Goal: Task Accomplishment & Management: Manage account settings

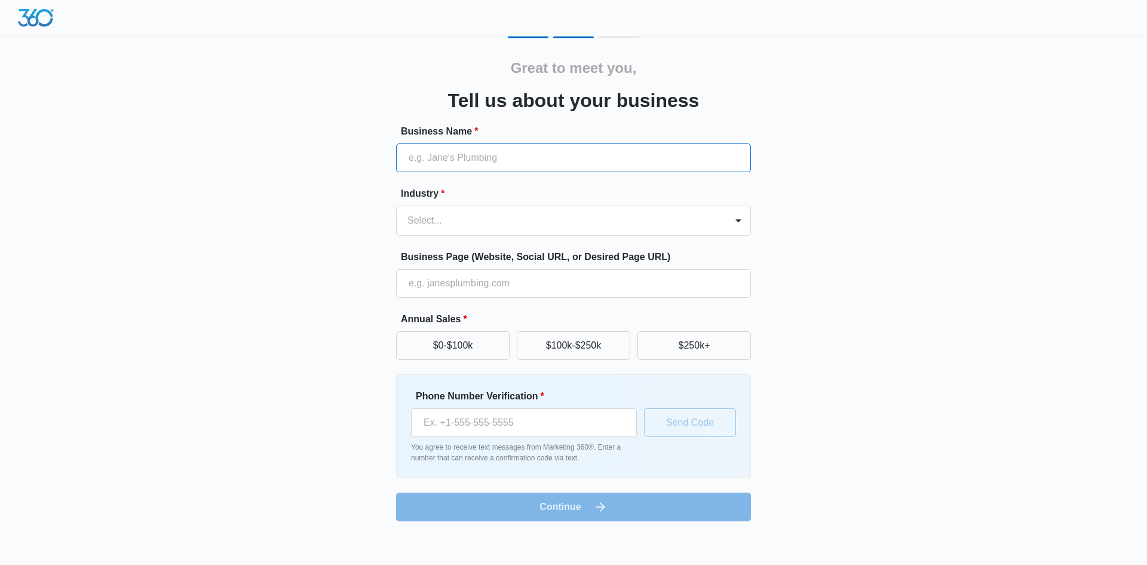
click at [448, 159] on input "Business Name *" at bounding box center [573, 157] width 355 height 29
type input "ESRV Enhanced Care Services Inc."
type input "(240) 350-8861"
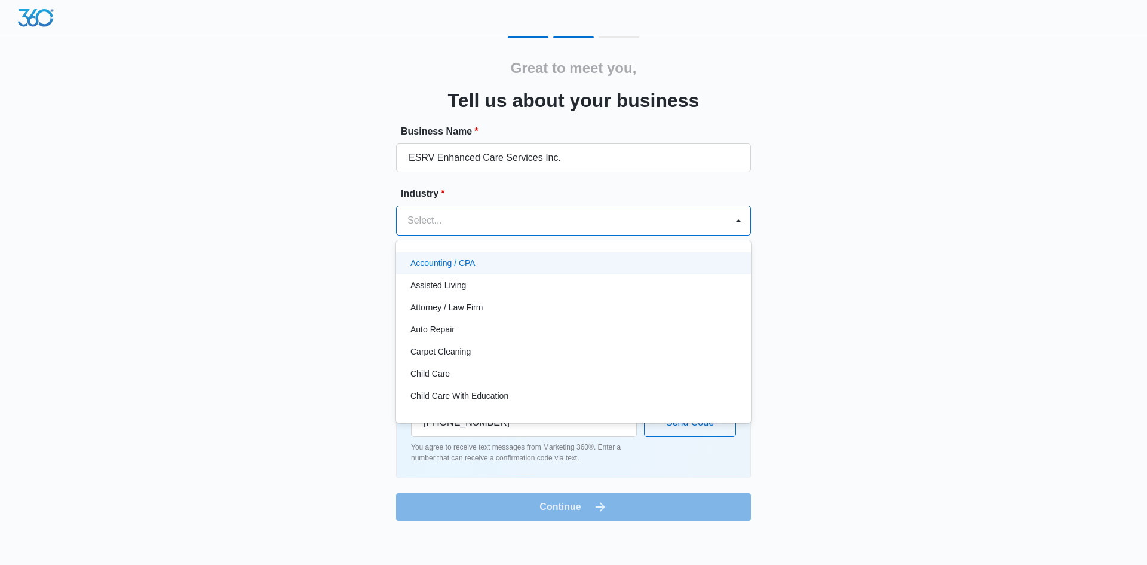
click at [433, 222] on div at bounding box center [559, 220] width 304 height 17
type input "o"
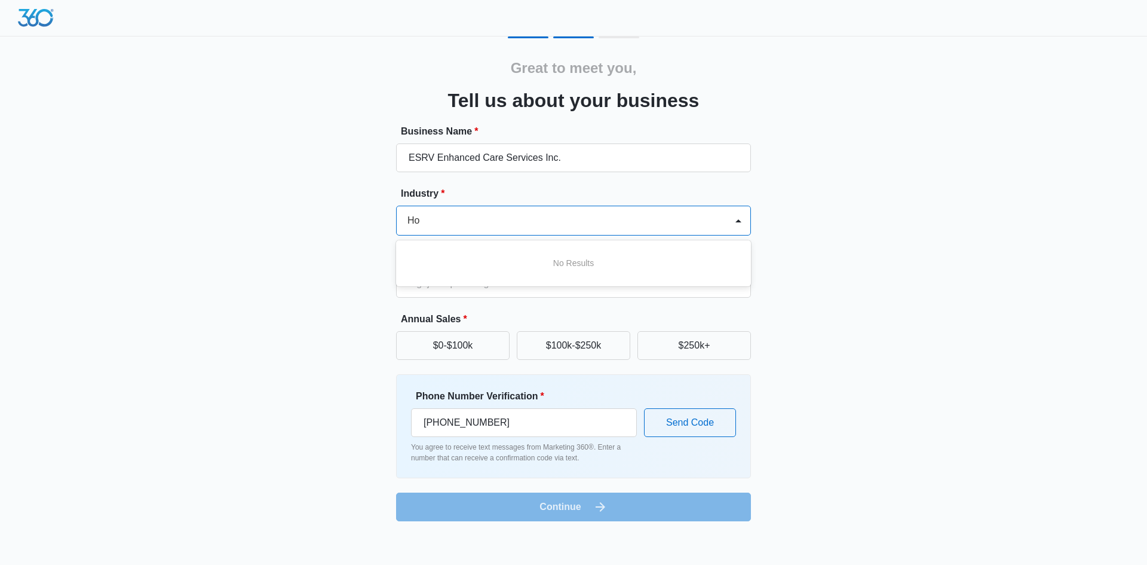
type input "H"
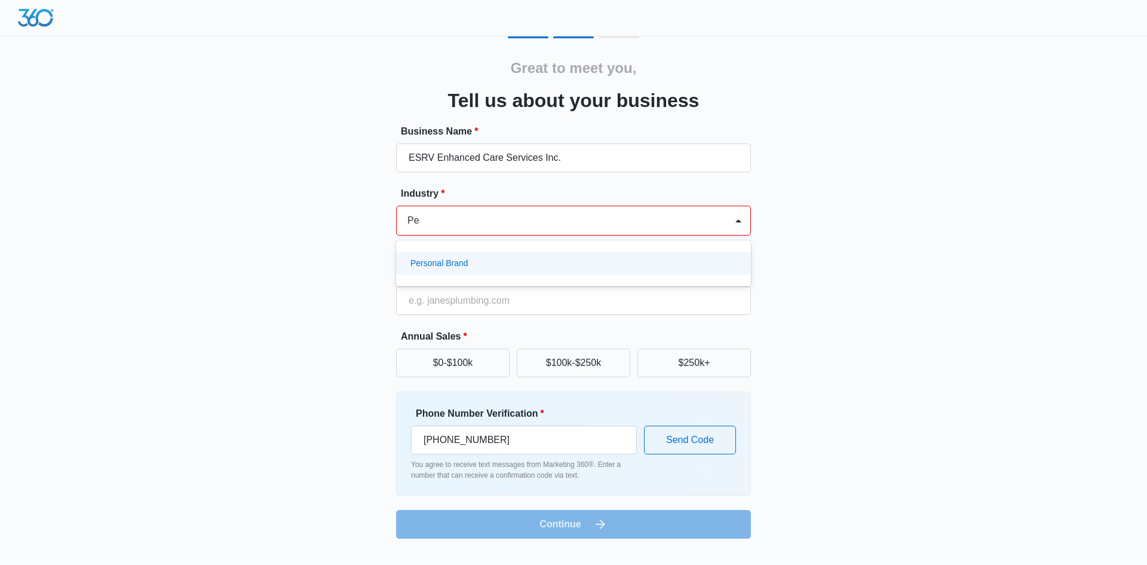
type input "P"
type input "C"
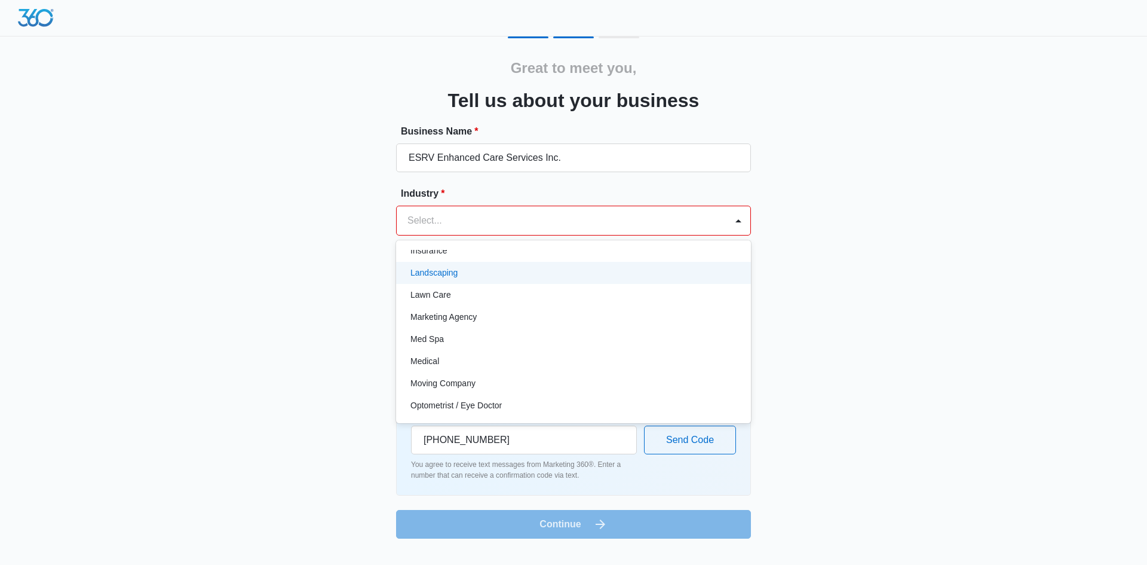
scroll to position [546, 0]
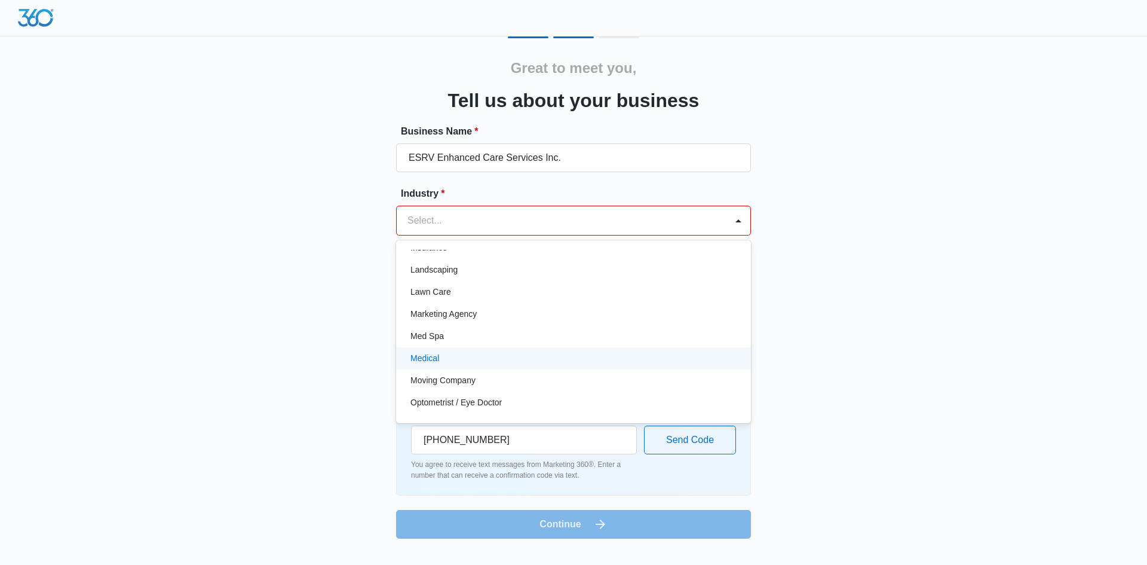
click at [433, 357] on p "Medical" at bounding box center [424, 358] width 29 height 13
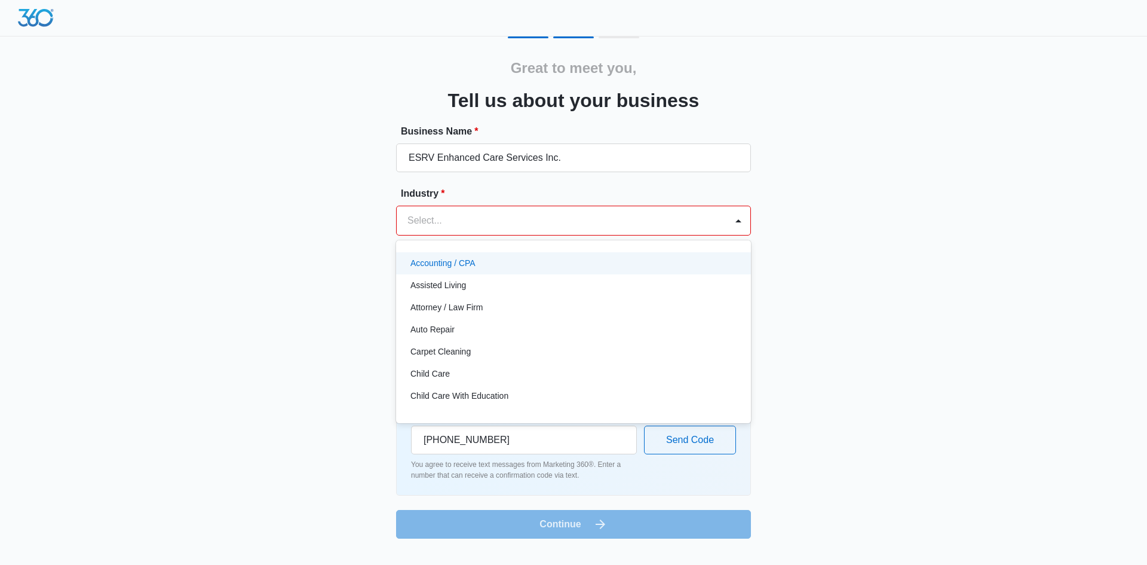
click at [440, 218] on div at bounding box center [559, 220] width 304 height 17
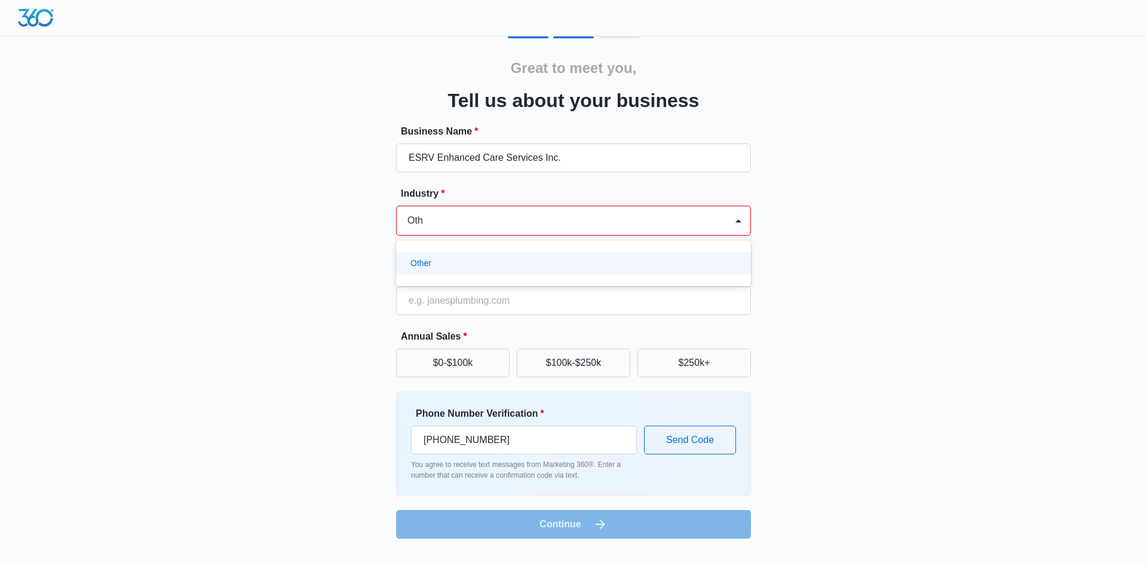
type input "Other"
click at [419, 254] on div "Other" at bounding box center [573, 263] width 355 height 22
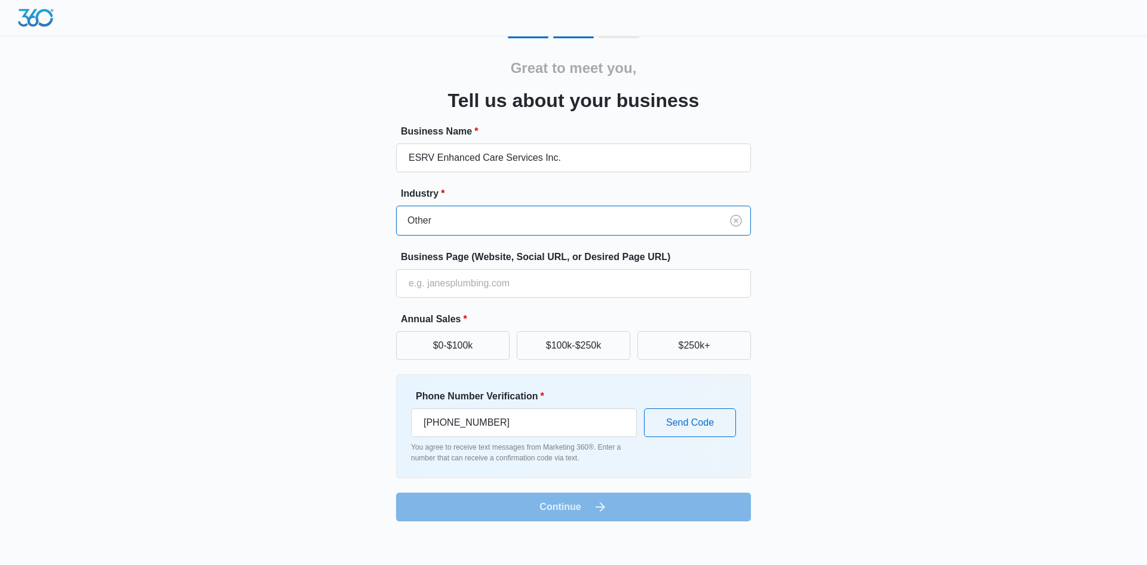
scroll to position [0, 0]
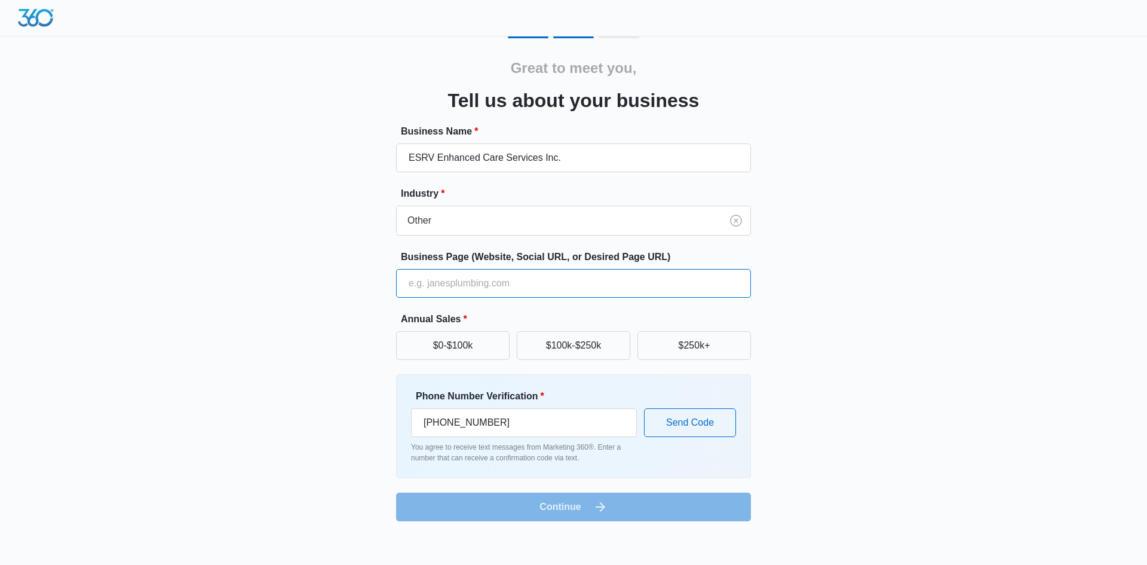
click at [416, 283] on input "Business Page (Website, Social URL, or Desired Page URL)" at bounding box center [573, 283] width 355 height 29
type input "[DOMAIN_NAME]"
click at [442, 335] on button "$0-$100k" at bounding box center [453, 345] width 114 height 29
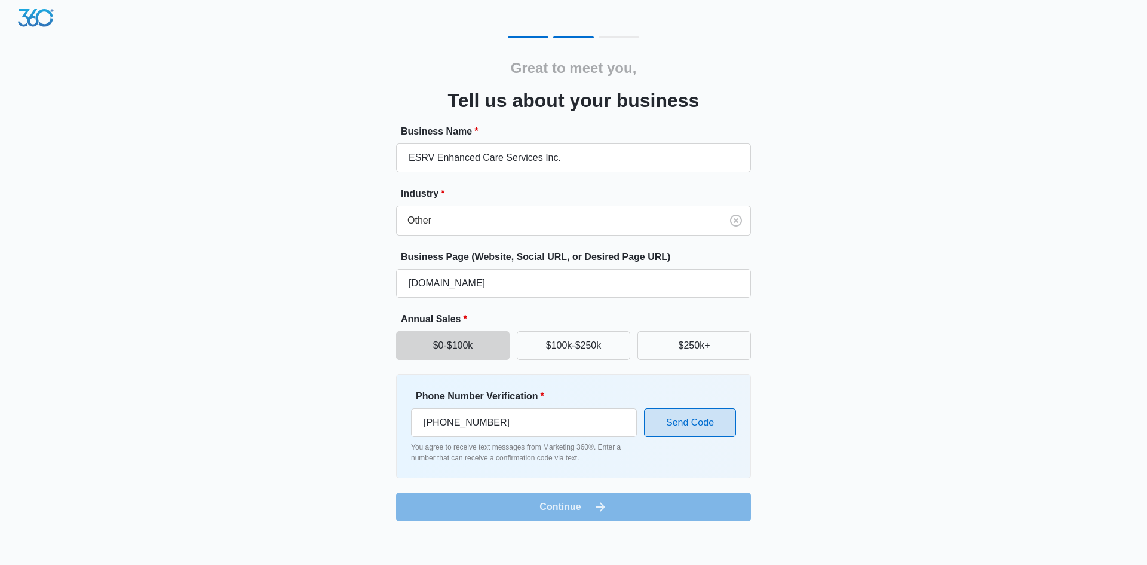
click at [693, 430] on button "Send Code" at bounding box center [690, 422] width 92 height 29
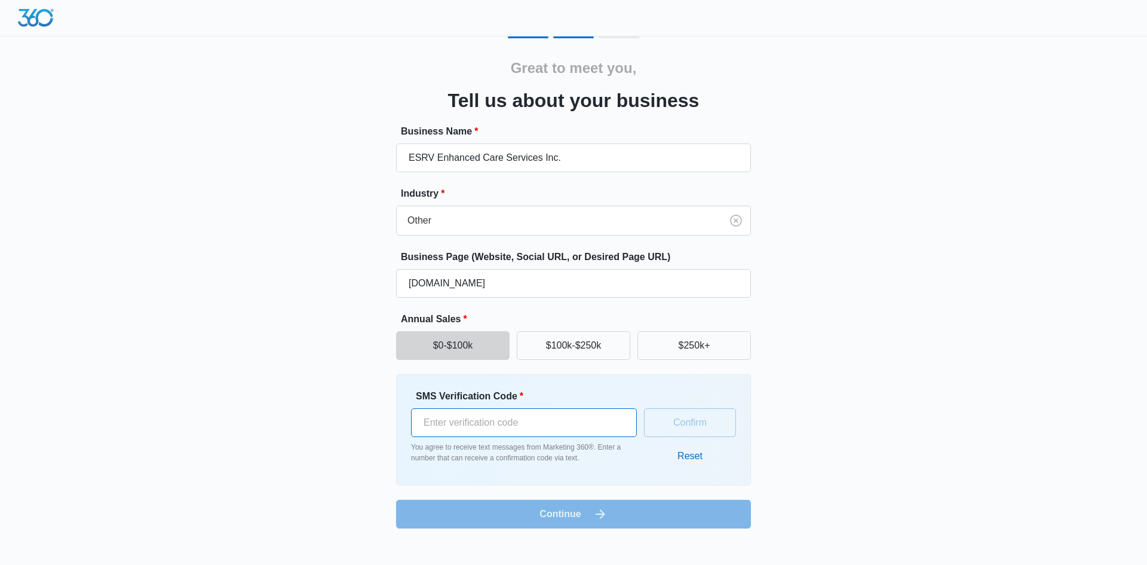
click at [471, 421] on input "SMS Verification Code *" at bounding box center [524, 422] width 226 height 29
type input "881263"
click at [703, 416] on button "Confirm" at bounding box center [690, 422] width 92 height 29
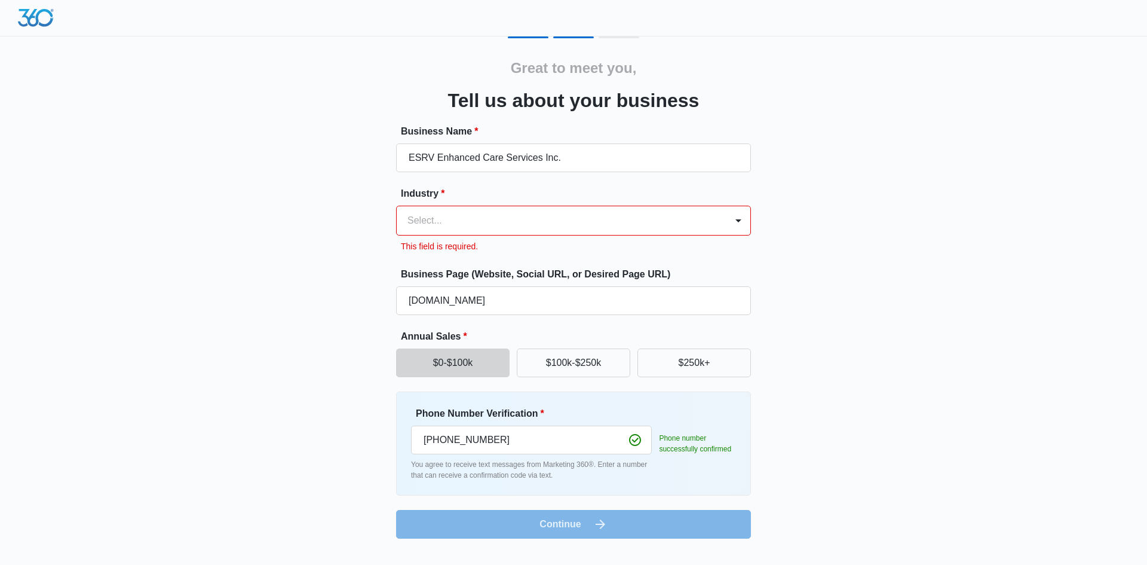
click at [422, 215] on div at bounding box center [559, 220] width 304 height 17
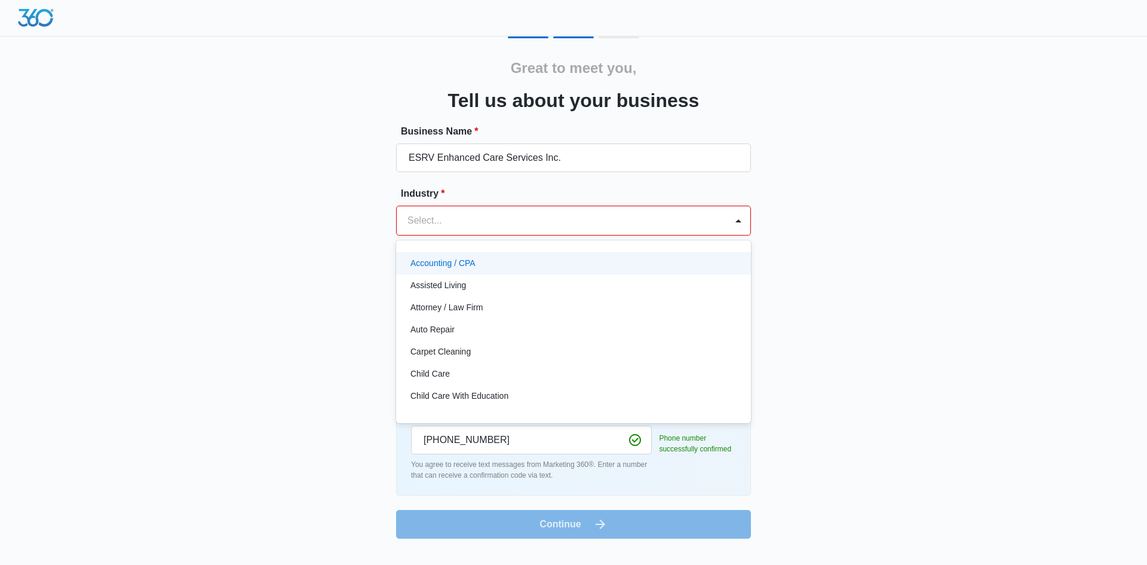
click at [441, 225] on div at bounding box center [559, 220] width 304 height 17
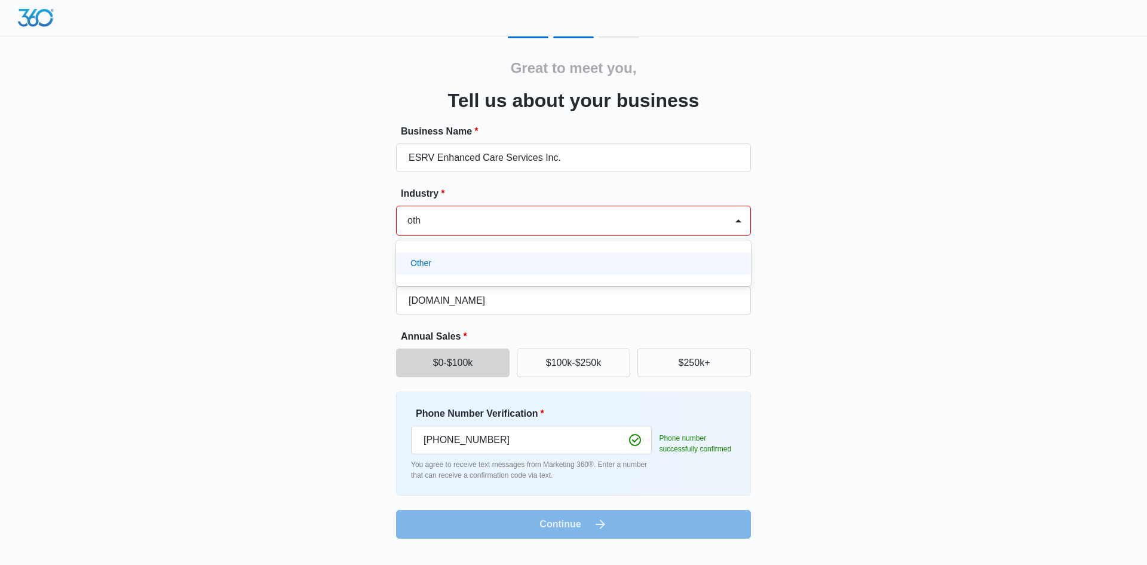
type input "other"
click at [422, 260] on p "Other" at bounding box center [420, 263] width 21 height 13
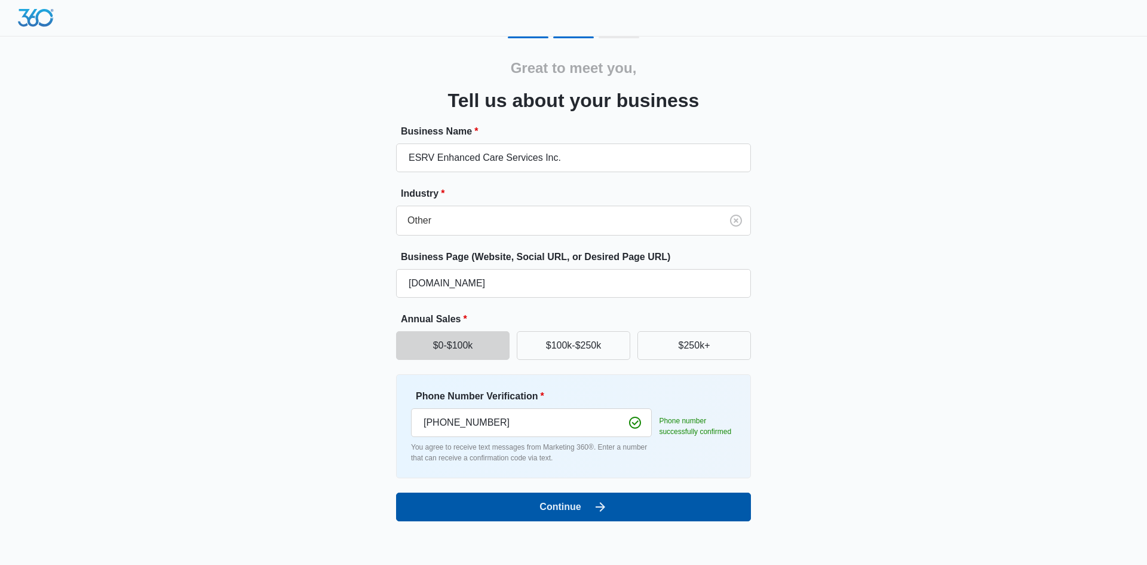
click at [559, 506] on button "Continue" at bounding box center [573, 506] width 355 height 29
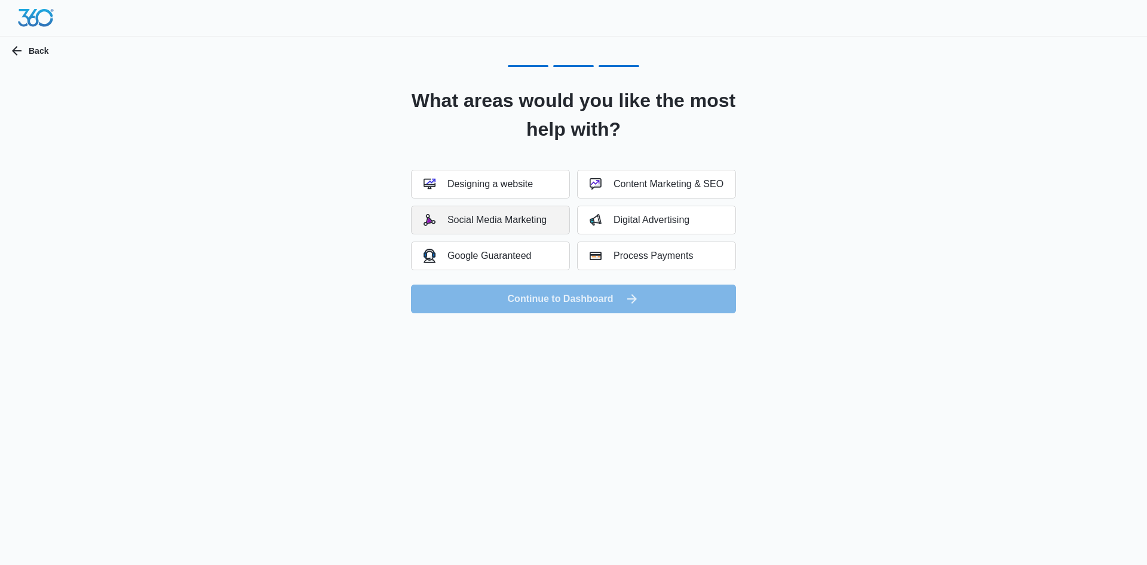
click at [494, 222] on div "Social Media Marketing" at bounding box center [485, 220] width 123 height 12
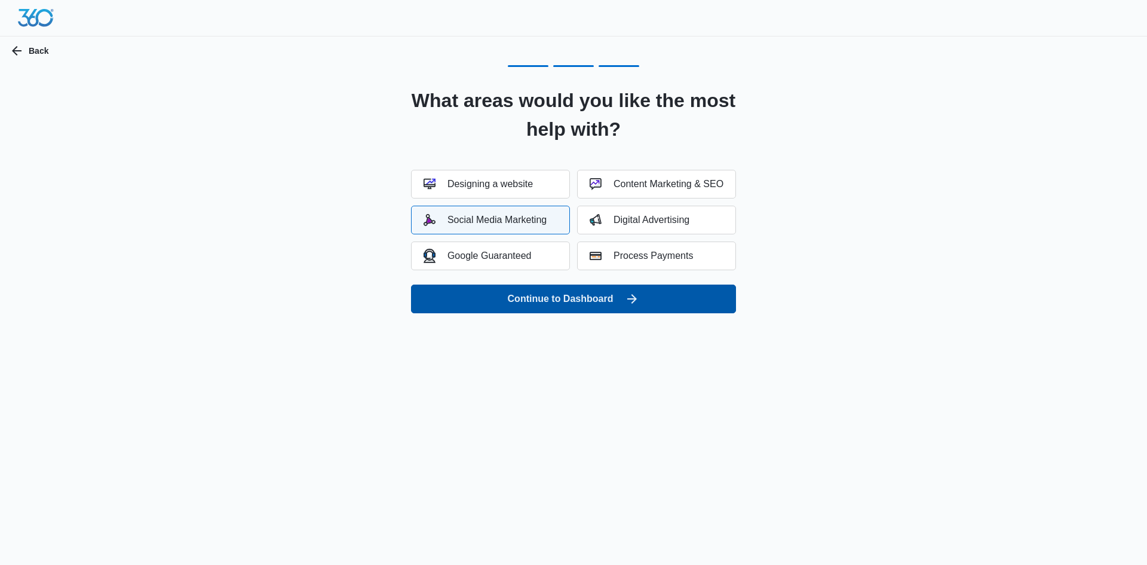
click at [581, 301] on button "Continue to Dashboard" at bounding box center [573, 298] width 325 height 29
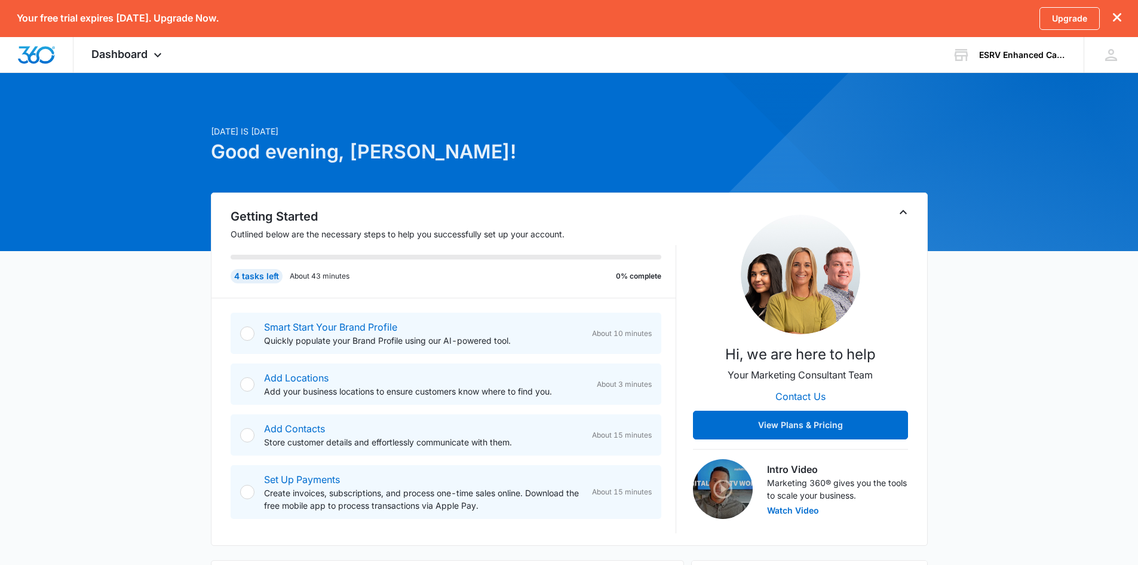
click at [252, 327] on div "Smart Start Your Brand Profile Quickly populate your Brand Profile using our AI…" at bounding box center [446, 332] width 431 height 41
click at [249, 329] on div at bounding box center [247, 333] width 14 height 14
click at [249, 331] on div at bounding box center [247, 333] width 14 height 14
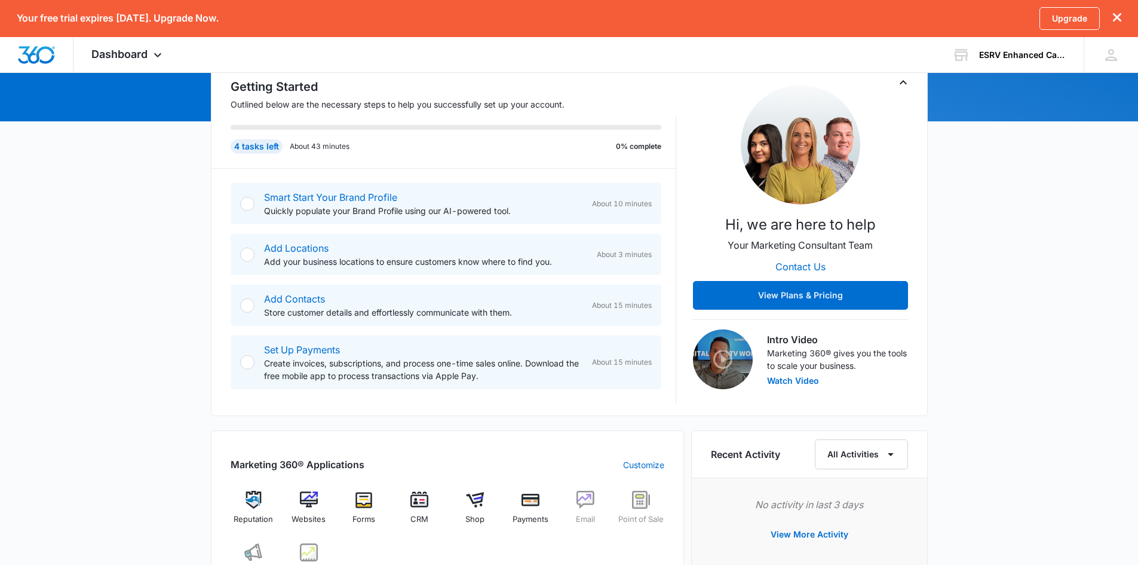
scroll to position [100, 0]
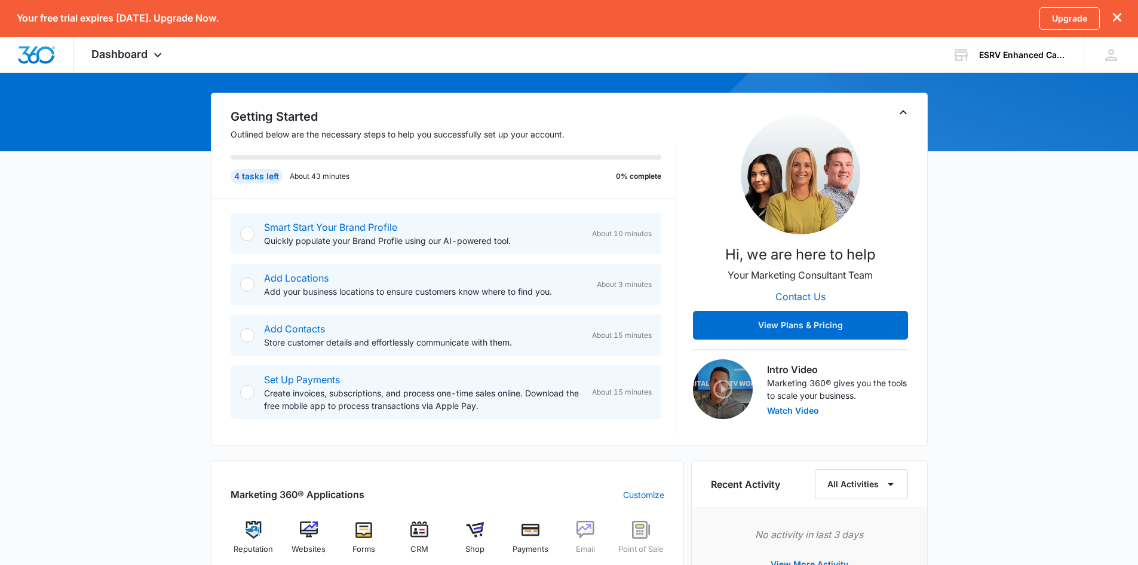
click at [247, 231] on div at bounding box center [247, 233] width 14 height 14
click at [625, 234] on span "About 10 minutes" at bounding box center [622, 233] width 60 height 11
click at [360, 225] on link "Smart Start Your Brand Profile" at bounding box center [330, 227] width 133 height 12
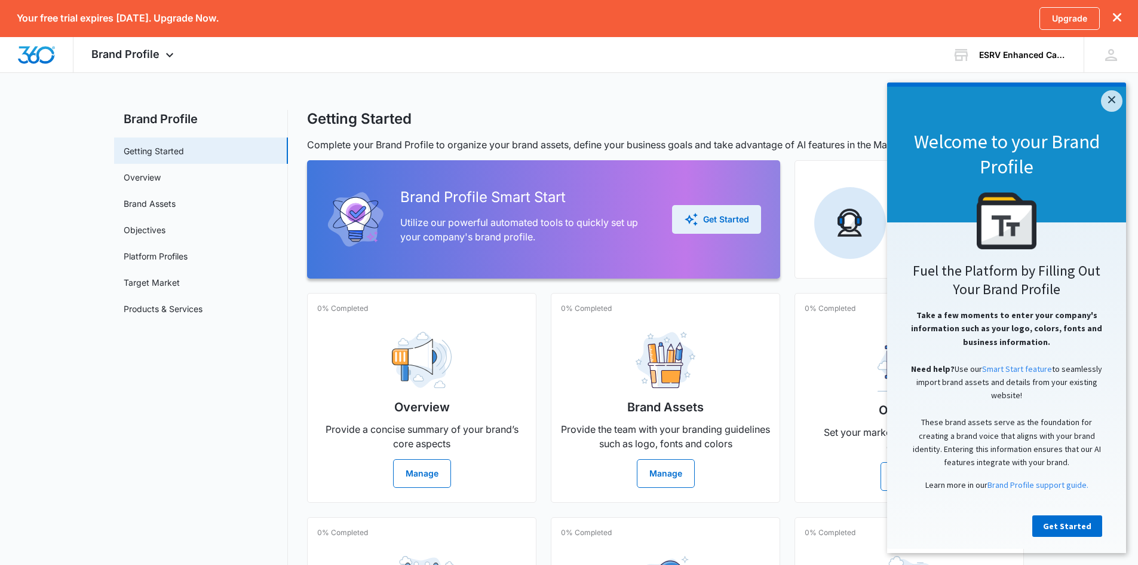
click at [718, 215] on div "Get Started" at bounding box center [716, 219] width 65 height 14
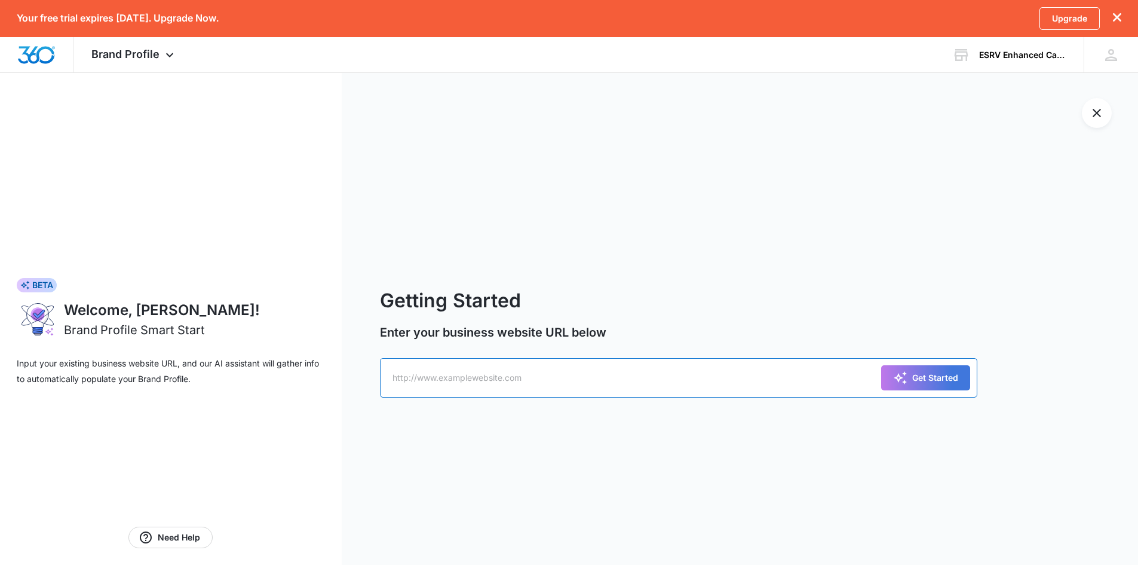
click at [422, 381] on input "text" at bounding box center [678, 377] width 597 height 39
type input "h"
type input "[DOMAIN_NAME]"
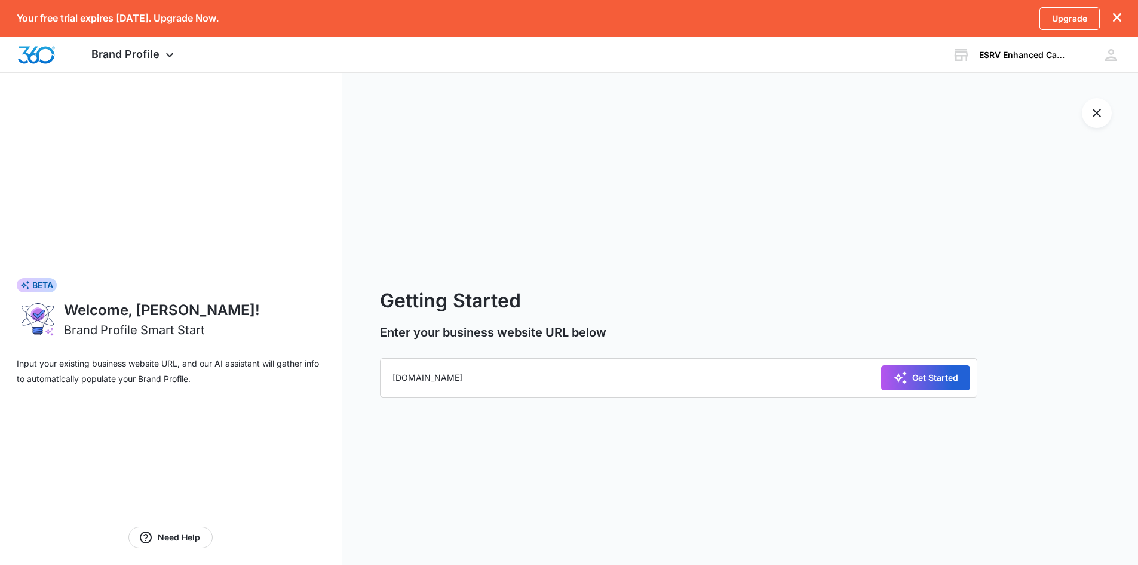
click at [934, 379] on div "Get Started" at bounding box center [925, 377] width 65 height 14
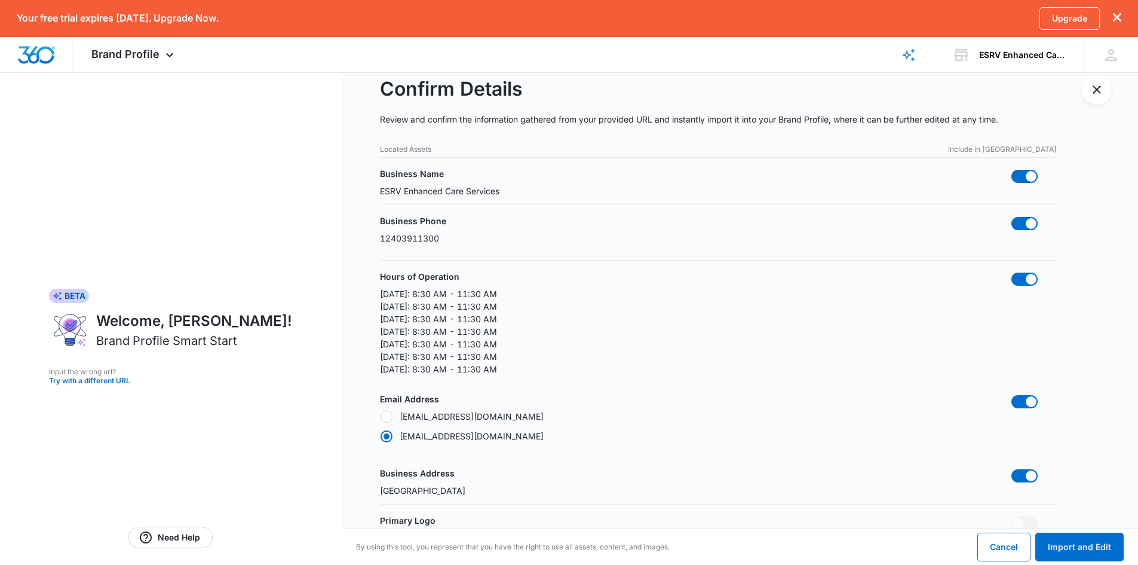
scroll to position [100, 0]
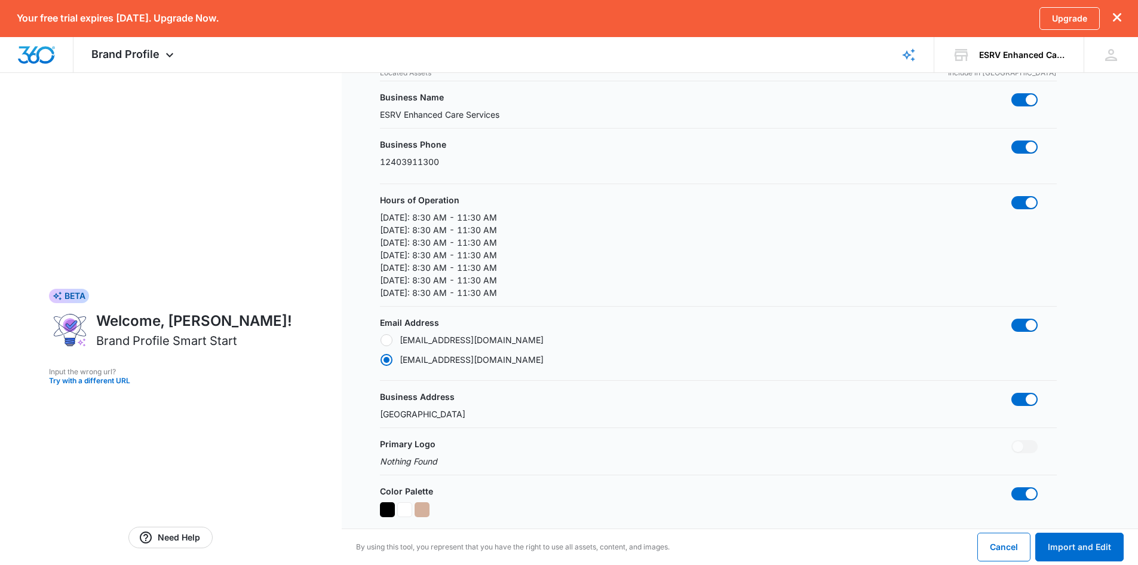
click at [401, 258] on p "[DATE]: 8:30 AM - 11:30 AM" at bounding box center [438, 255] width 117 height 13
click at [1061, 546] on button "Import and Edit" at bounding box center [1079, 546] width 88 height 29
radio input "false"
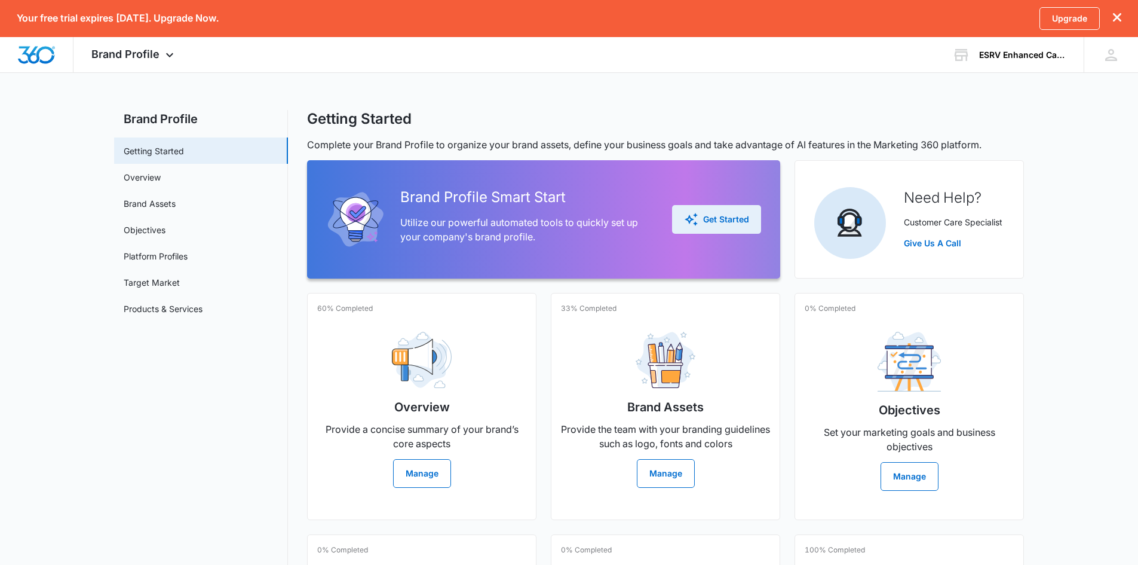
click at [715, 211] on button "Get Started" at bounding box center [716, 219] width 89 height 29
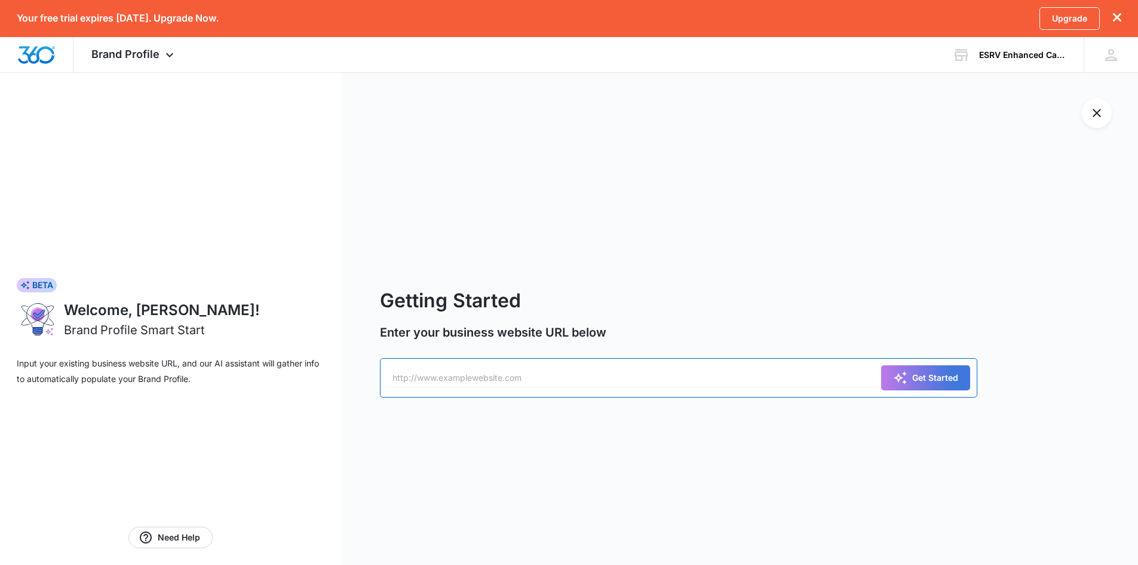
click at [446, 382] on input "text" at bounding box center [678, 377] width 597 height 39
type input "[DOMAIN_NAME]"
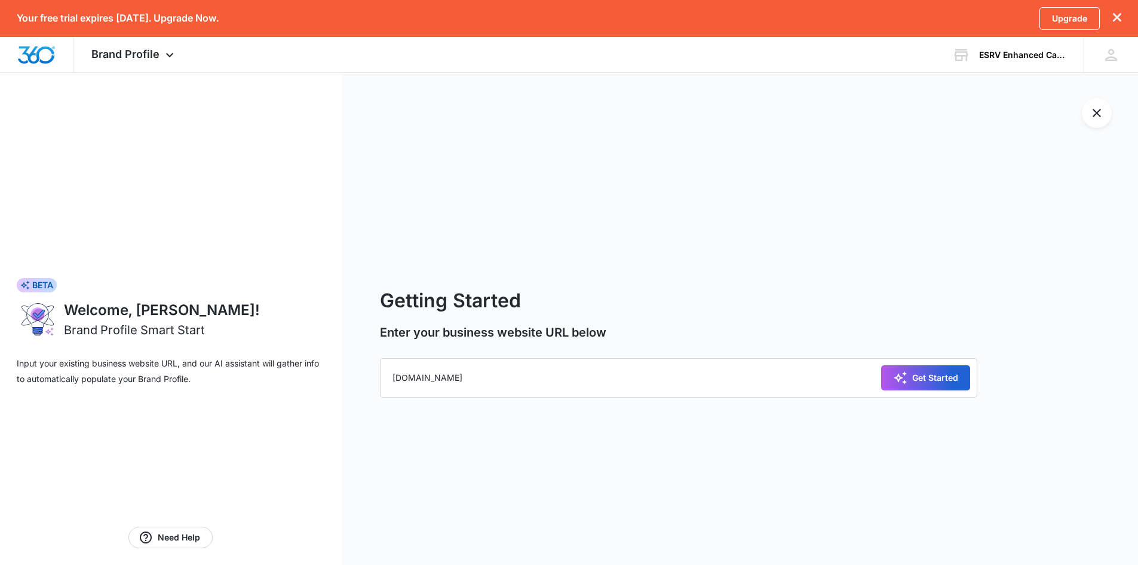
click at [922, 382] on div "Get Started" at bounding box center [925, 377] width 65 height 14
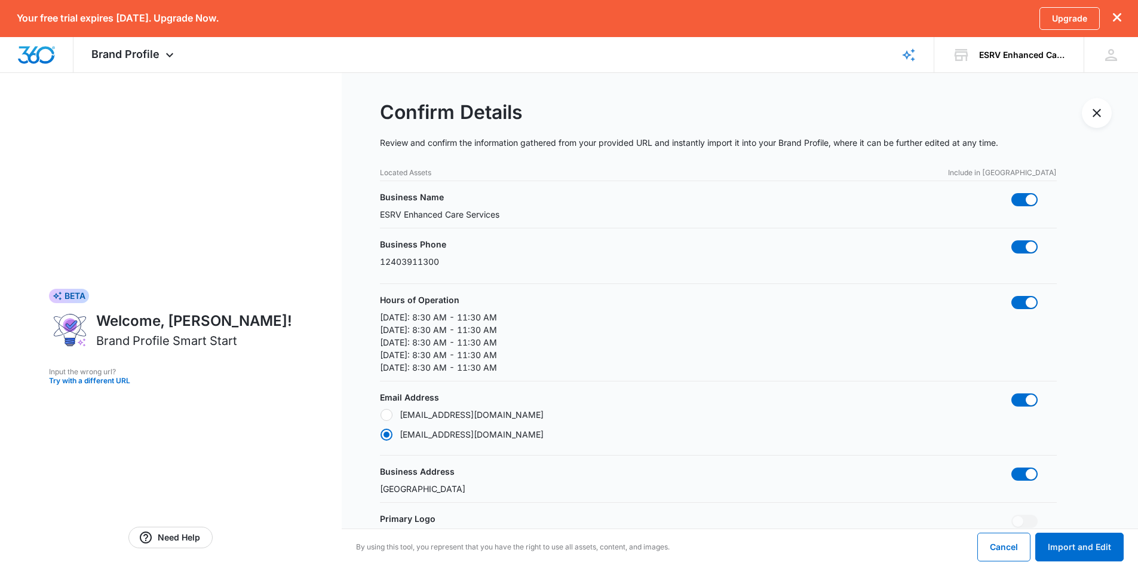
radio input "false"
click at [1025, 307] on span at bounding box center [1025, 302] width 26 height 13
click at [1012, 296] on input "checkbox" at bounding box center [1011, 295] width 1 height 1
checkbox input "false"
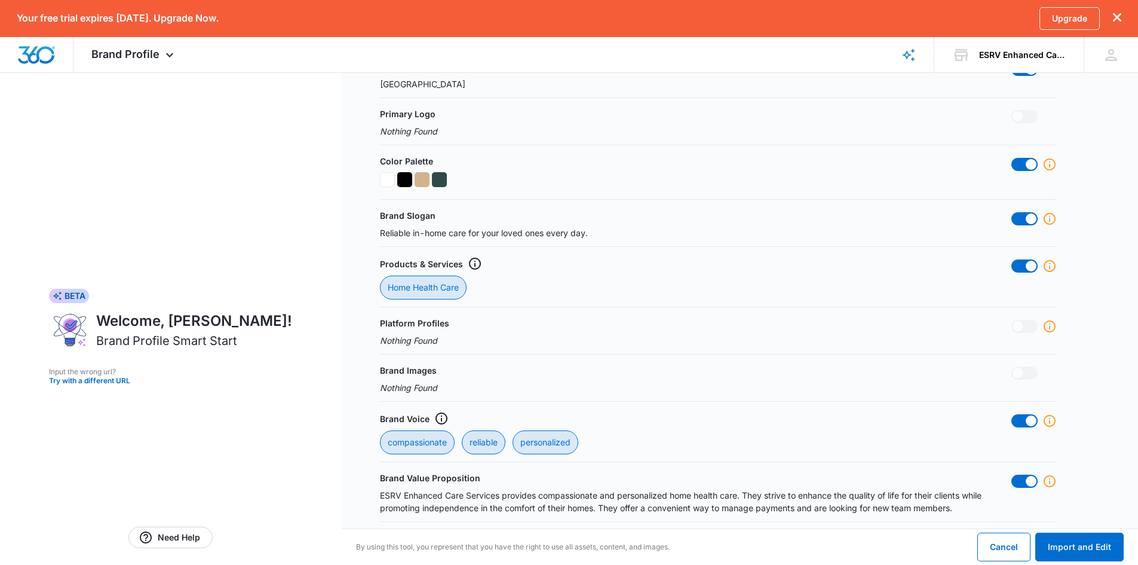
scroll to position [405, 0]
click at [170, 48] on div "Brand Profile Apps Reputation Websites Forms CRM Email Shop Payments POS Ads In…" at bounding box center [133, 54] width 121 height 35
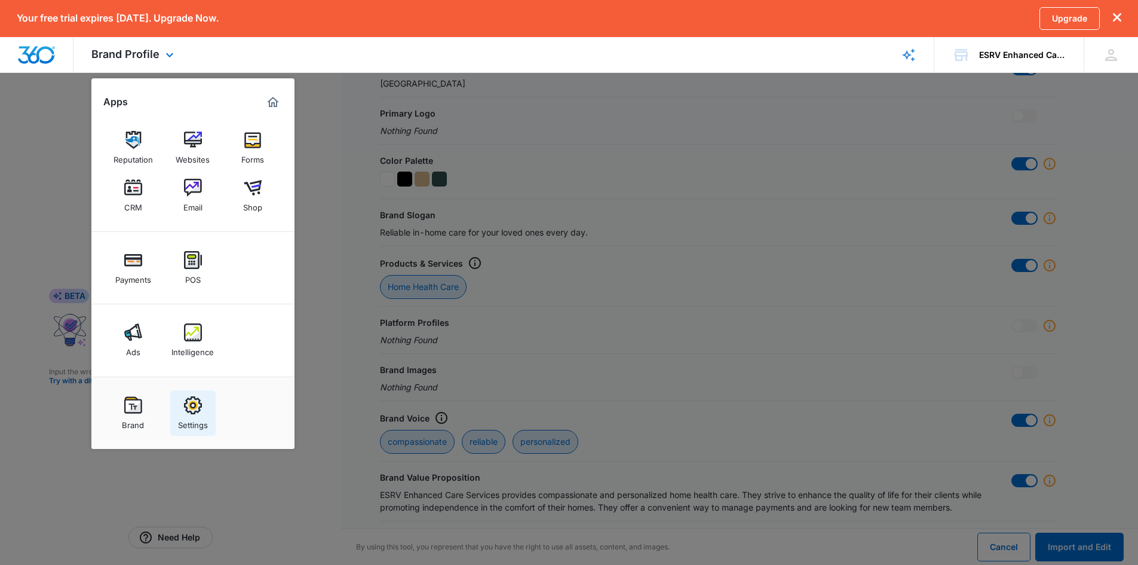
click at [185, 401] on img at bounding box center [193, 405] width 18 height 18
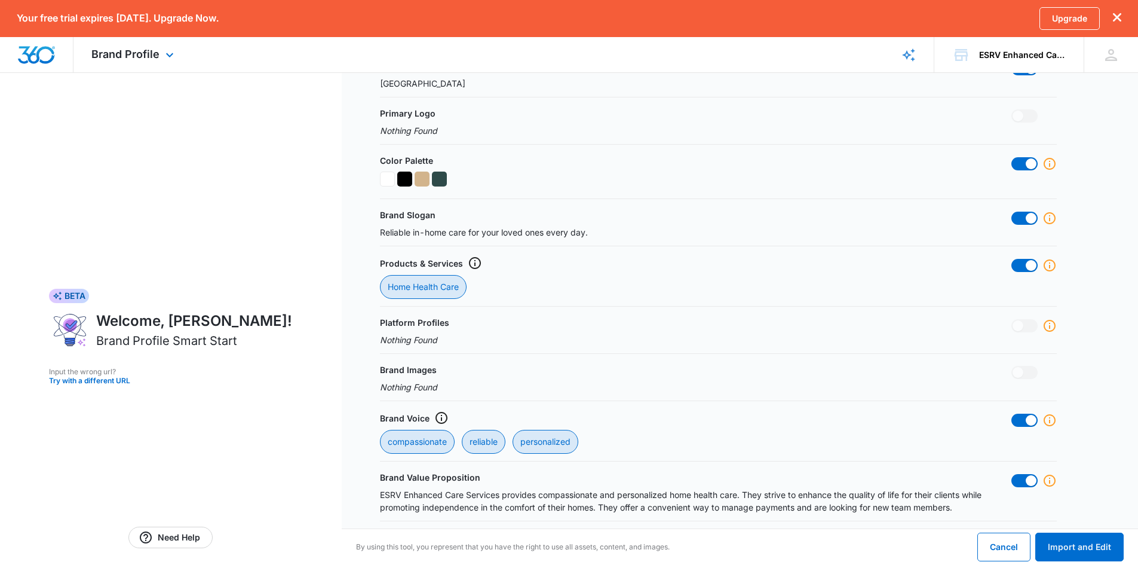
radio input "false"
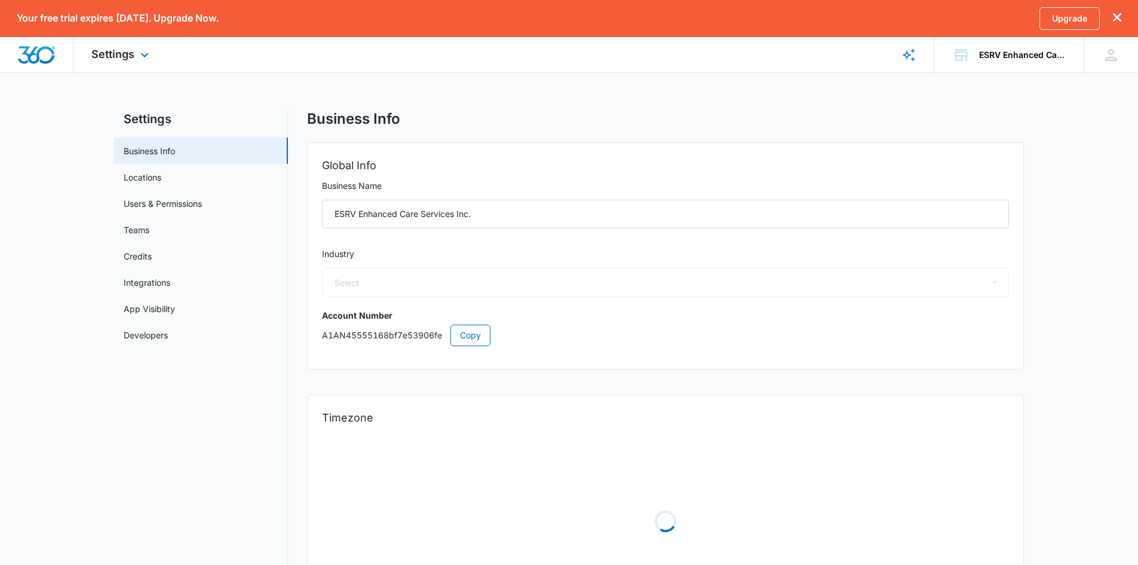
select select "52"
select select "US"
select select "America/New_York"
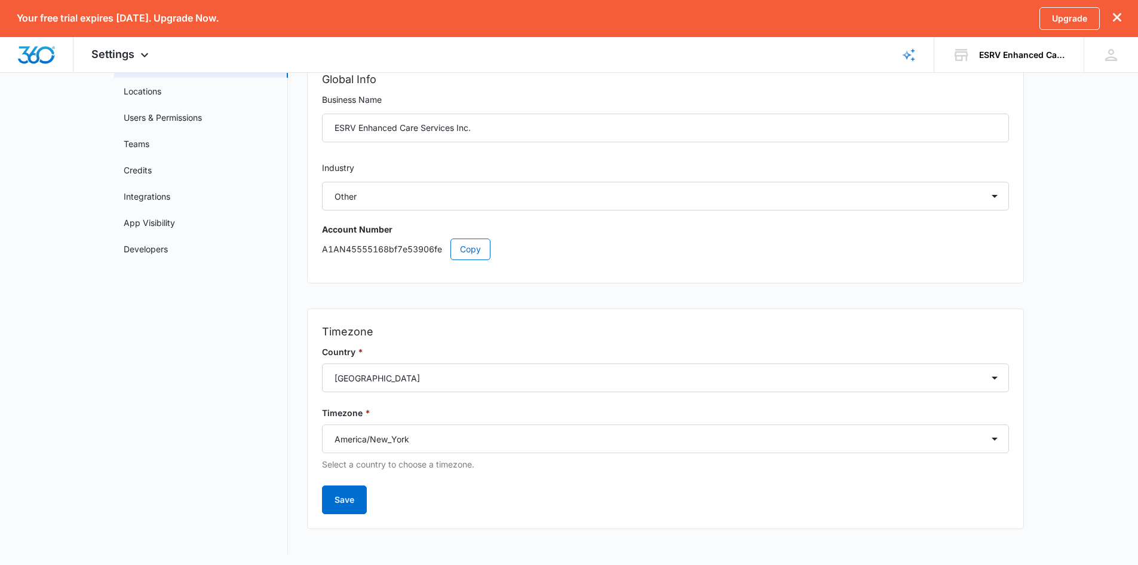
scroll to position [90, 0]
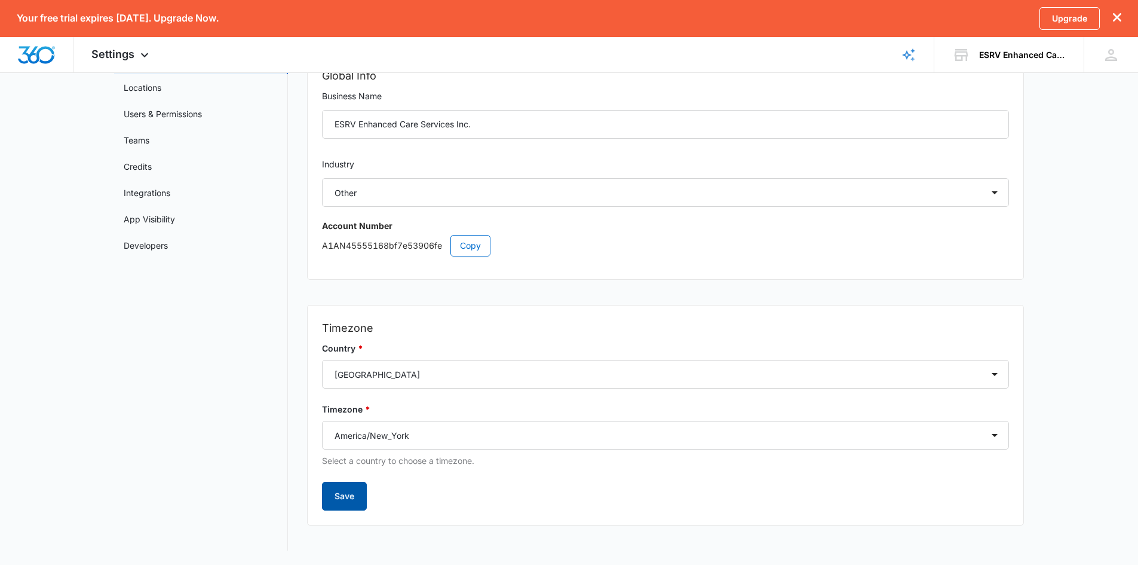
click at [346, 495] on button "Save" at bounding box center [344, 496] width 45 height 29
click at [351, 488] on button "Save" at bounding box center [344, 496] width 45 height 29
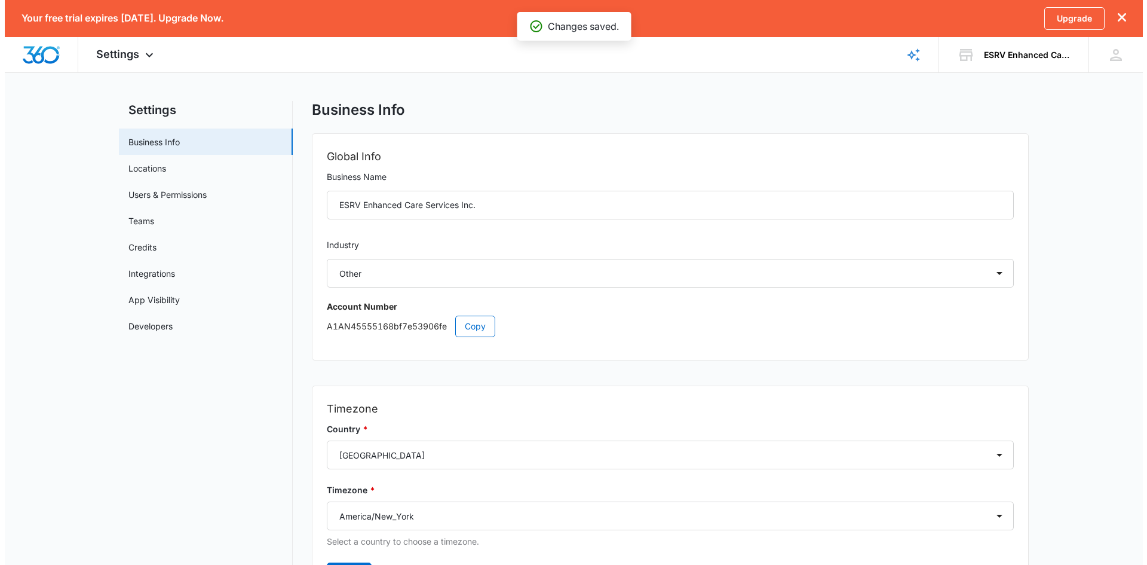
scroll to position [0, 0]
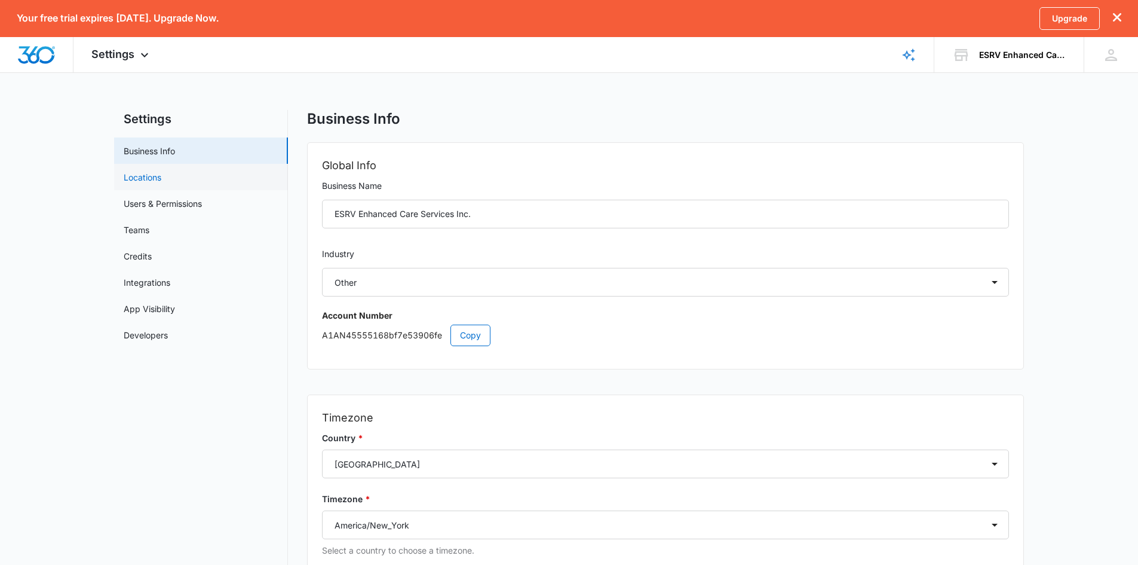
click at [143, 176] on link "Locations" at bounding box center [143, 177] width 38 height 13
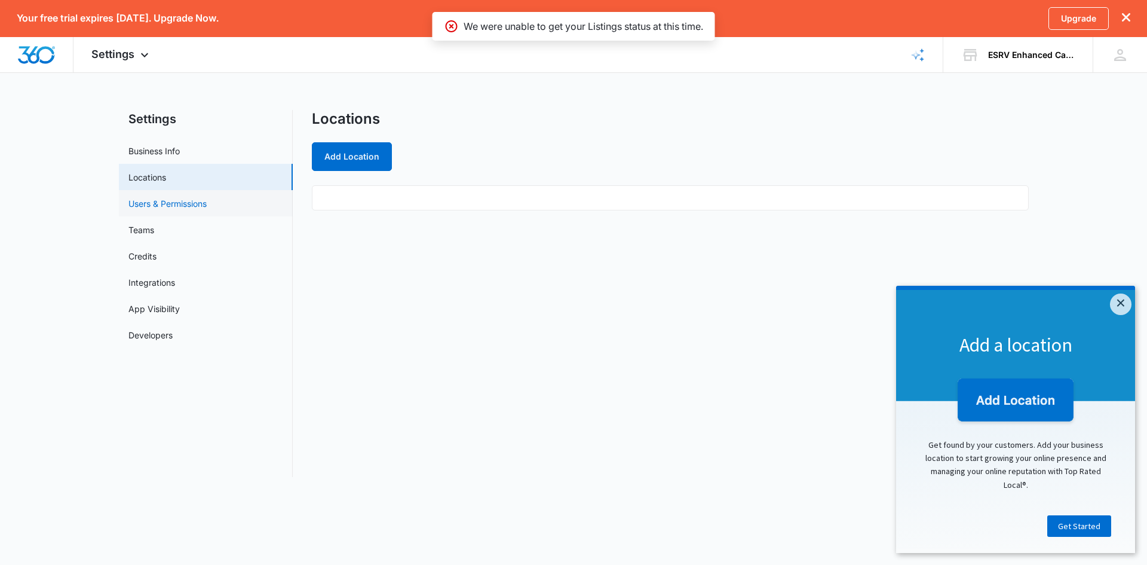
click at [148, 206] on link "Users & Permissions" at bounding box center [167, 203] width 78 height 13
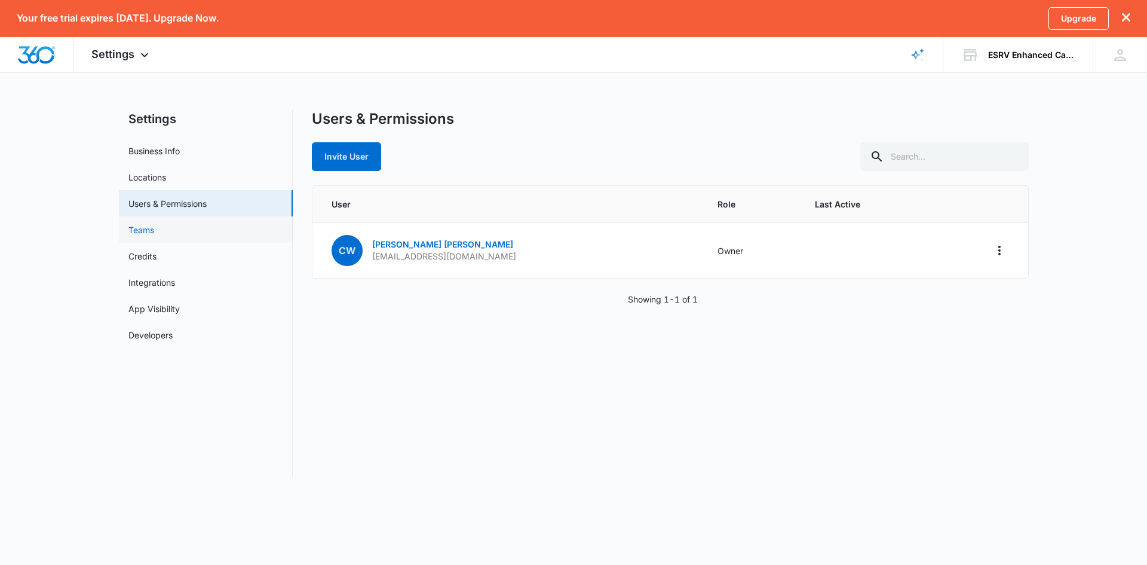
click at [139, 235] on link "Teams" at bounding box center [141, 229] width 26 height 13
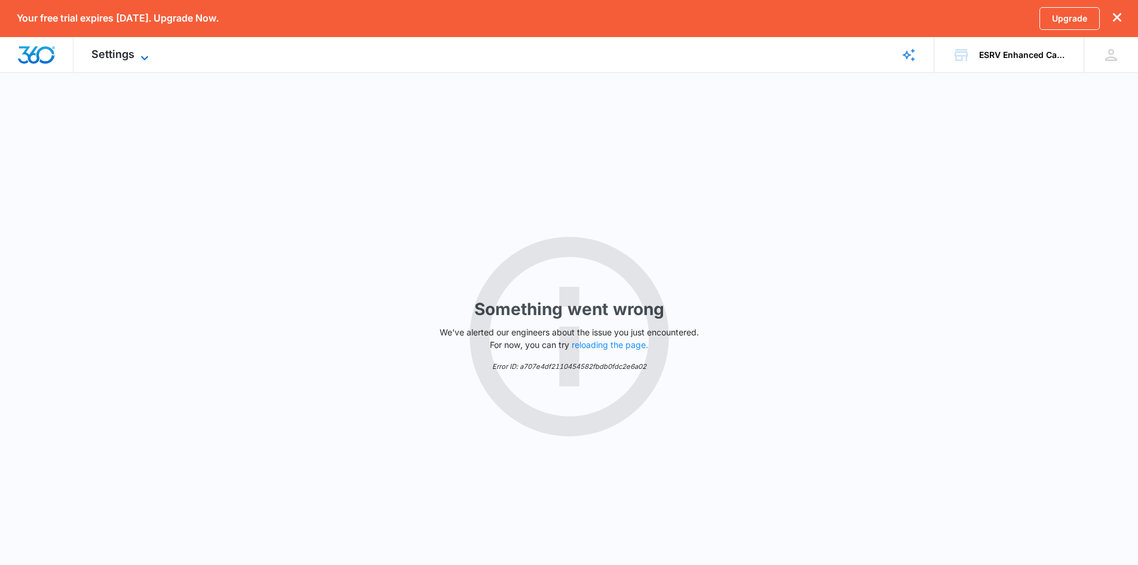
click at [137, 51] on icon at bounding box center [144, 58] width 14 height 14
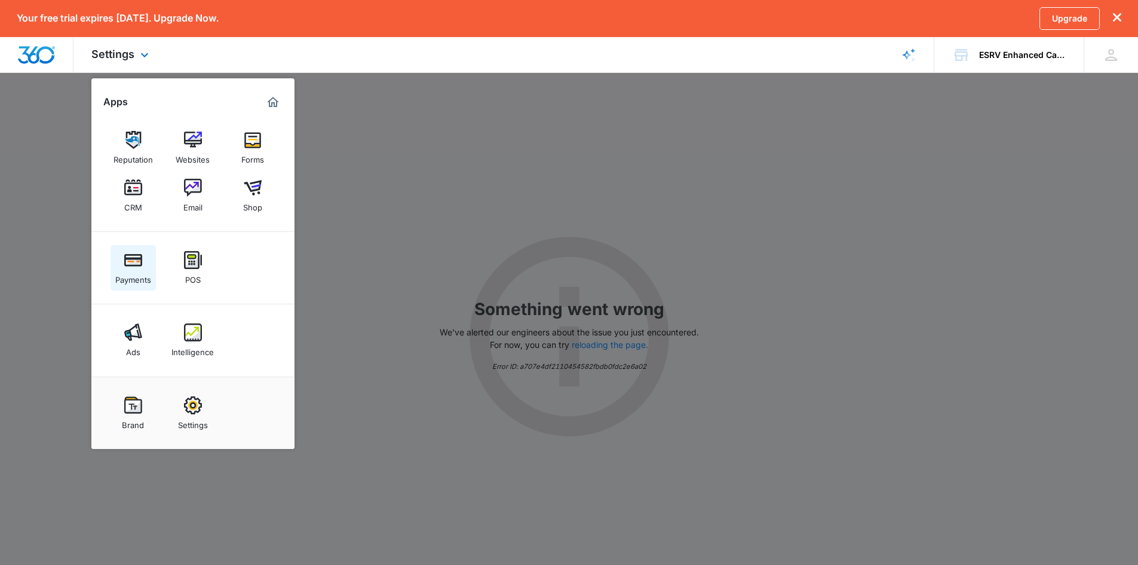
click at [122, 263] on link "Payments" at bounding box center [133, 267] width 45 height 45
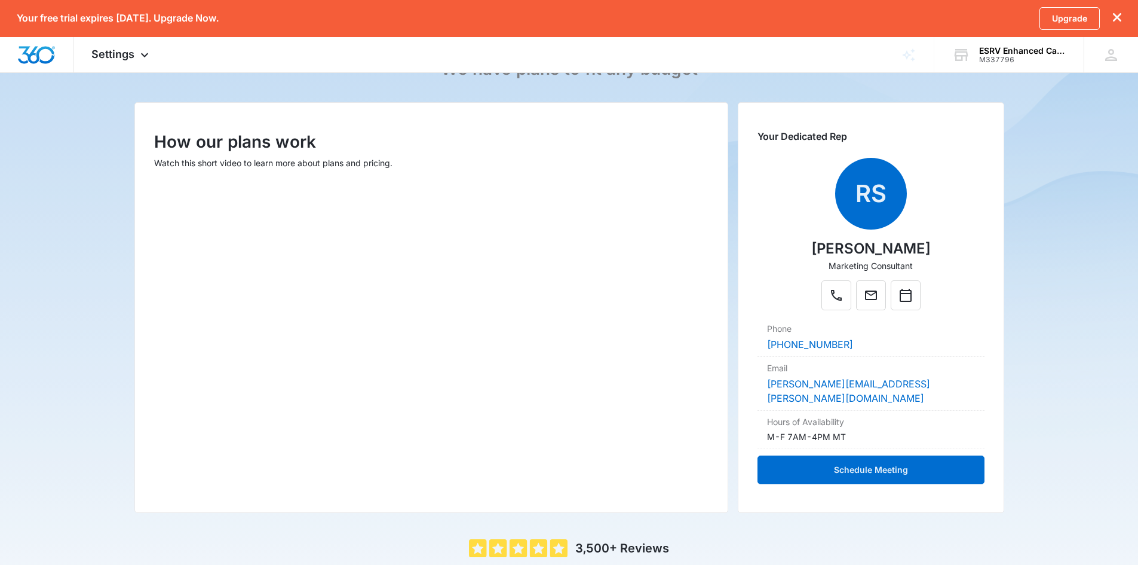
scroll to position [45, 0]
